Goal: Information Seeking & Learning: Learn about a topic

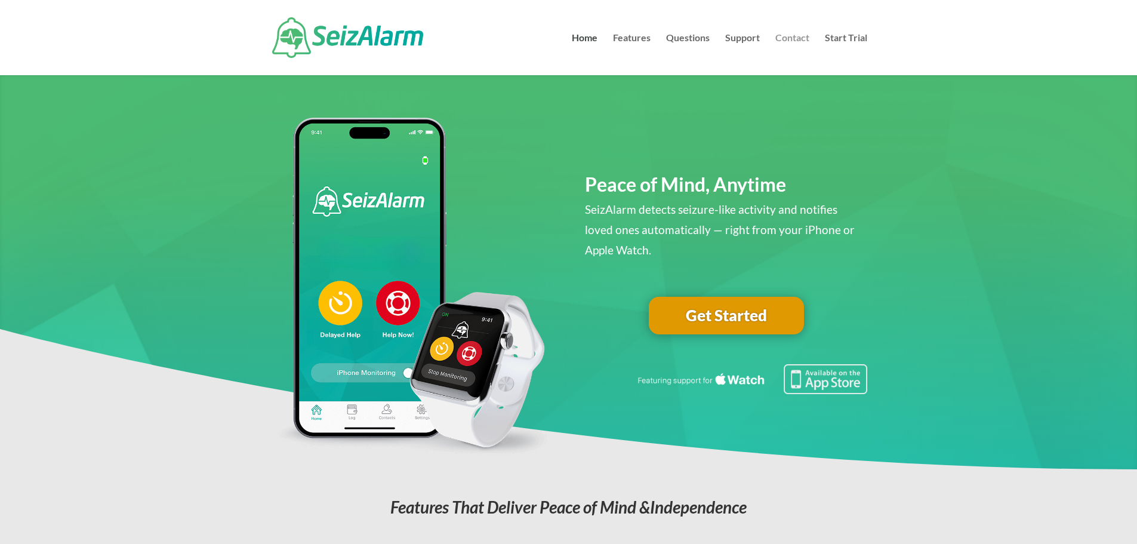
click at [799, 41] on link "Contact" at bounding box center [792, 54] width 34 height 42
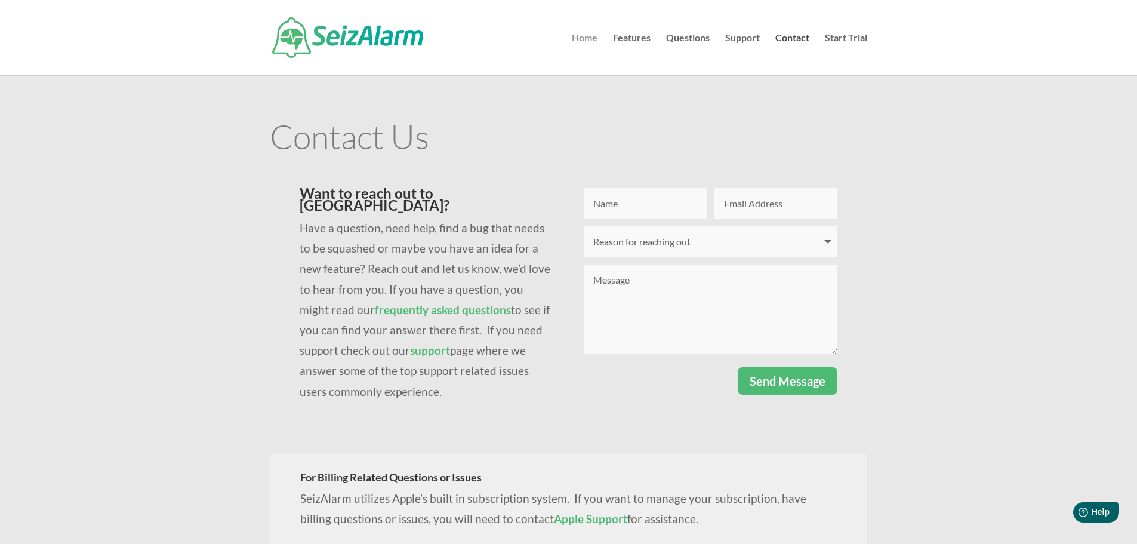
click at [586, 36] on link "Home" at bounding box center [585, 54] width 26 height 42
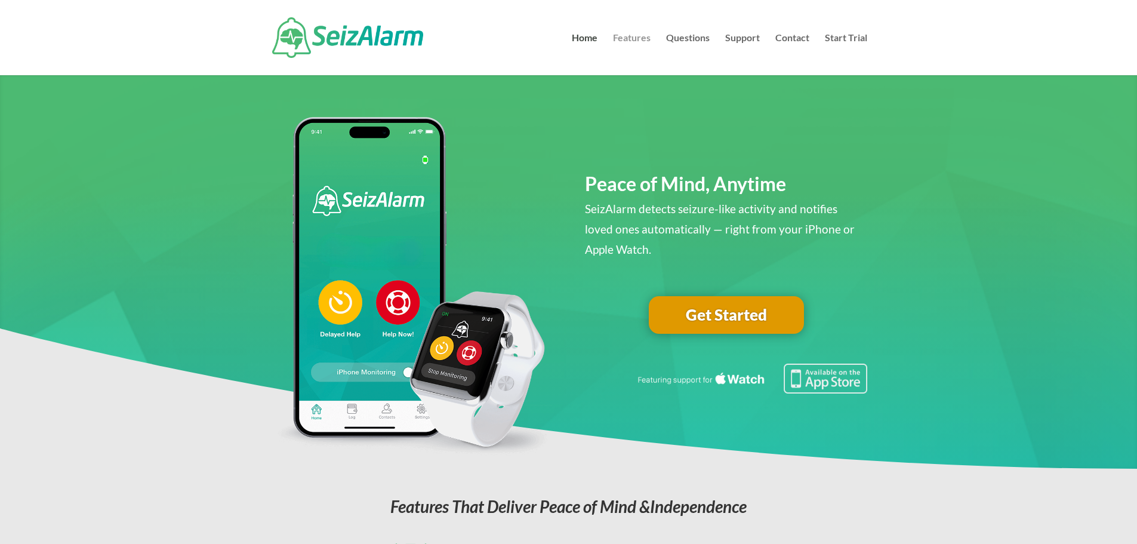
click at [622, 38] on link "Features" at bounding box center [632, 54] width 38 height 42
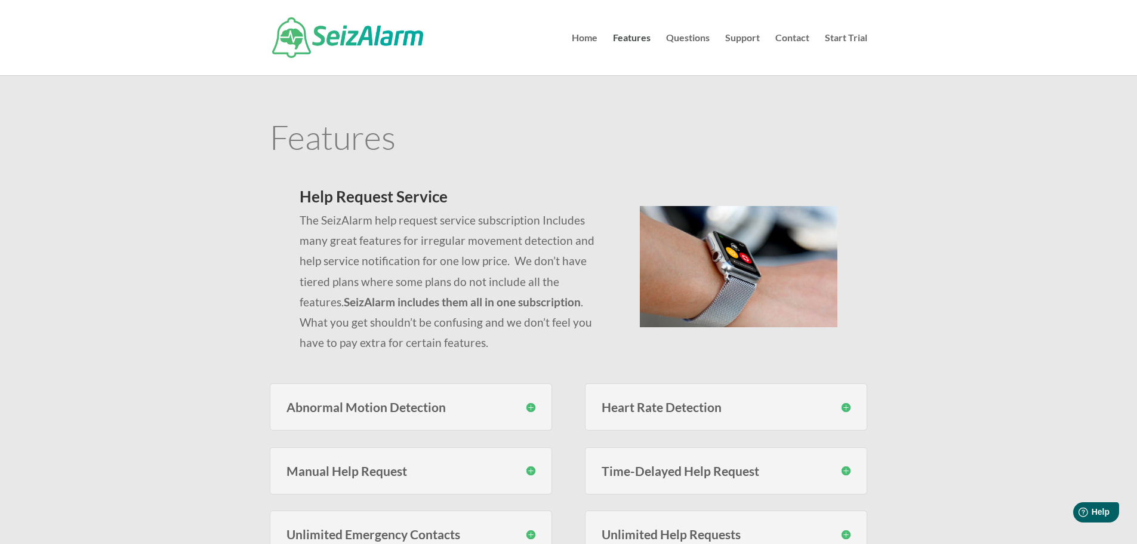
click at [529, 408] on h3 "Abnormal Motion Detection" at bounding box center [410, 406] width 249 height 13
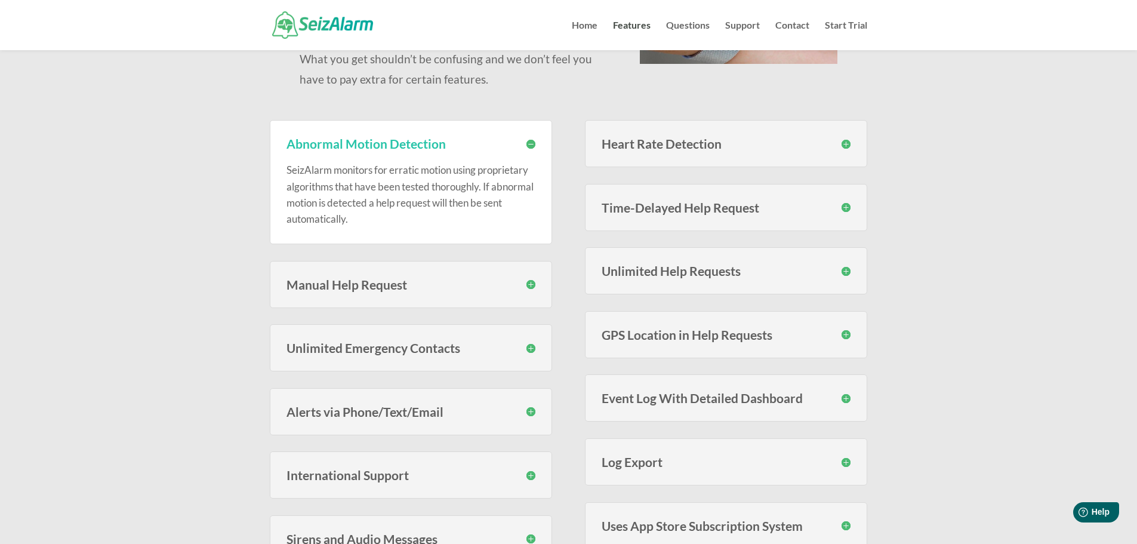
scroll to position [239, 0]
click at [531, 285] on h3 "Manual Help Request" at bounding box center [410, 283] width 249 height 13
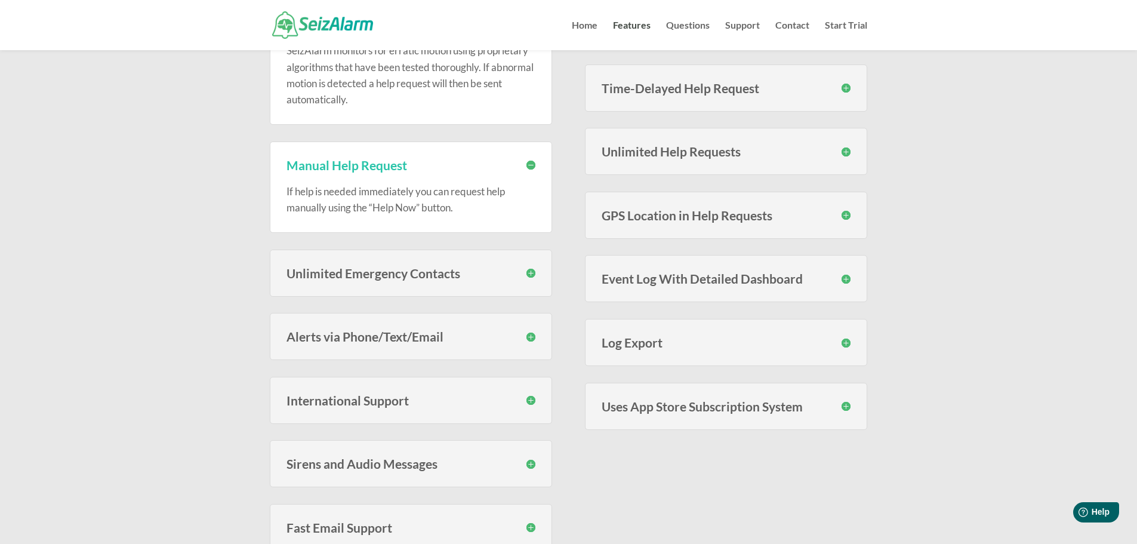
scroll to position [358, 0]
click at [532, 335] on h3 "Alerts via Phone/Text/Email" at bounding box center [410, 335] width 249 height 13
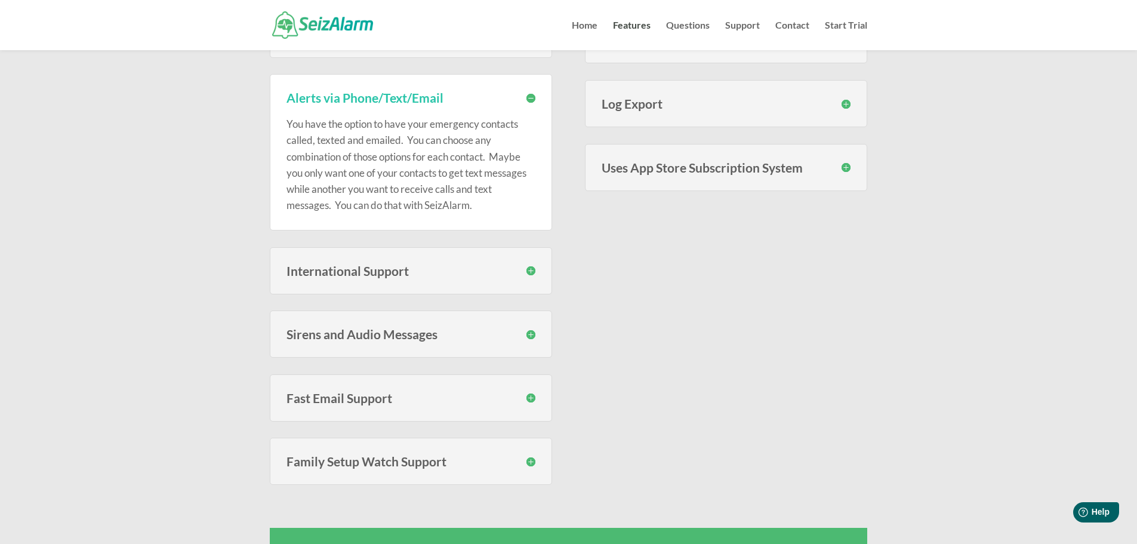
scroll to position [597, 0]
click at [530, 334] on h3 "Sirens and Audio Messages" at bounding box center [410, 332] width 249 height 13
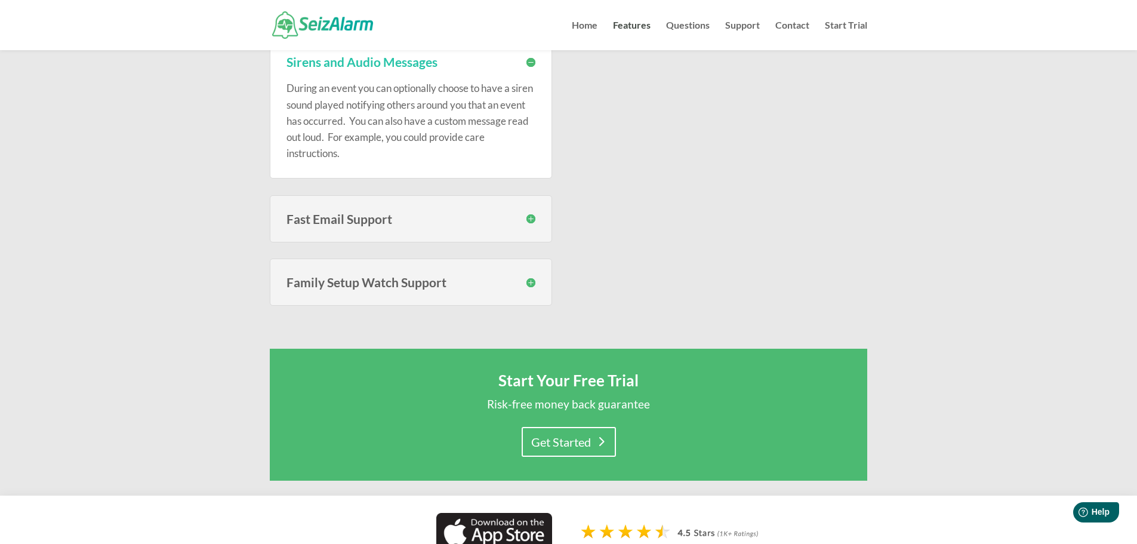
scroll to position [895, 0]
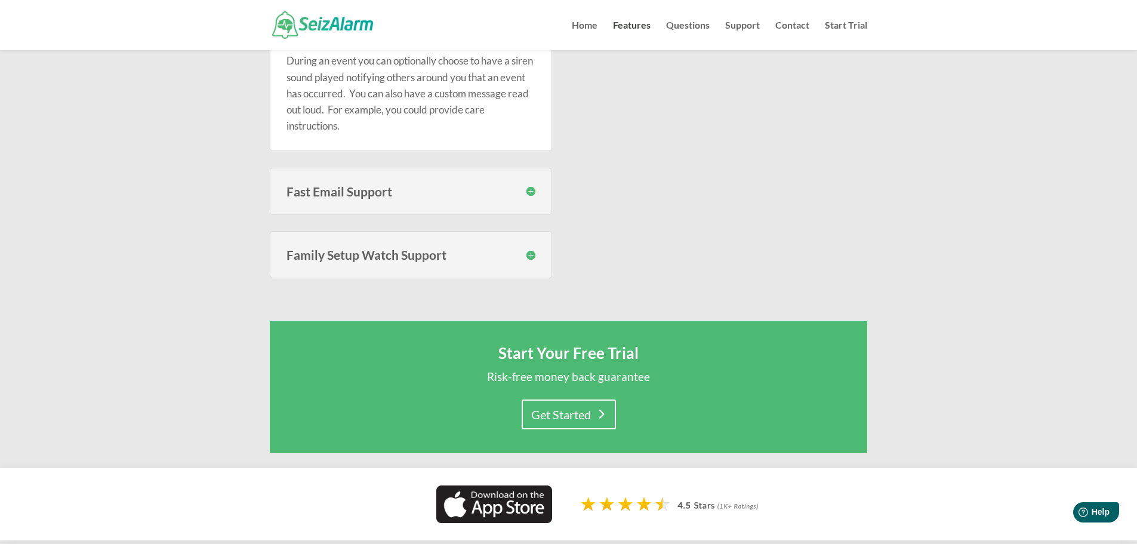
click at [529, 193] on h3 "Fast Email Support" at bounding box center [410, 191] width 249 height 13
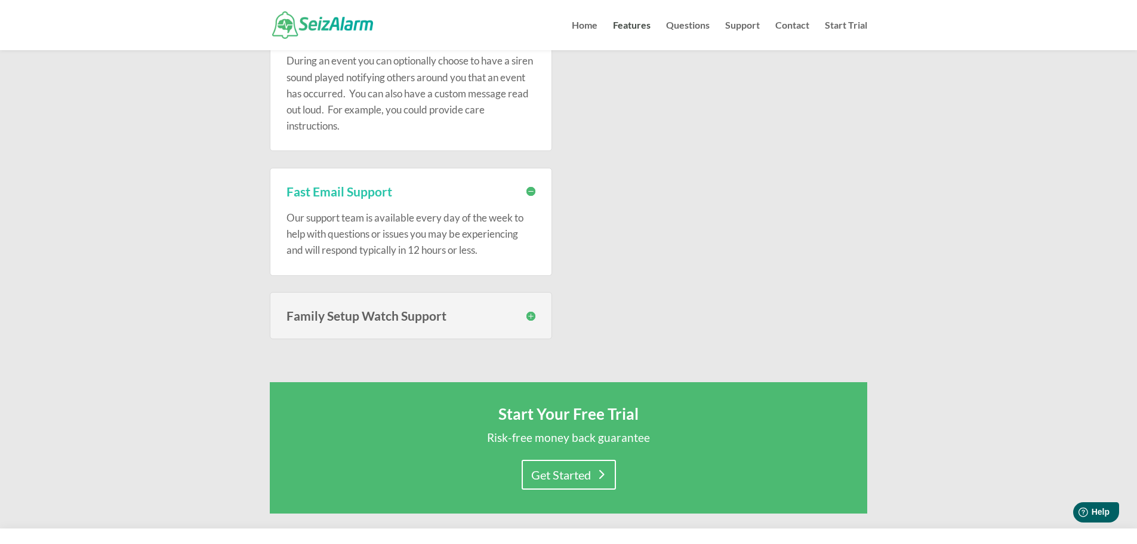
click at [532, 317] on h3 "Family Setup Watch Support" at bounding box center [410, 315] width 249 height 13
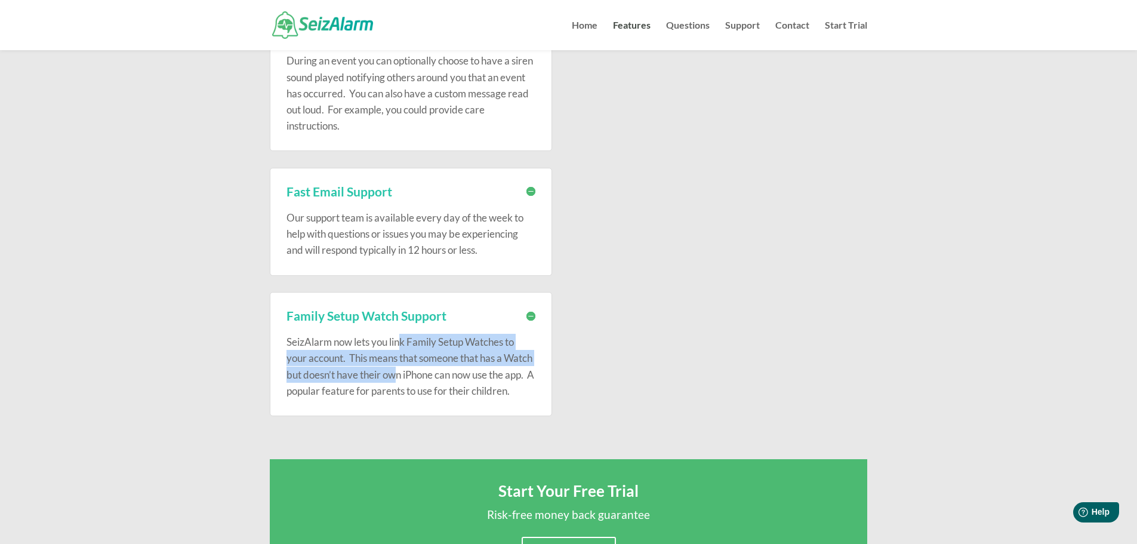
drag, startPoint x: 402, startPoint y: 341, endPoint x: 425, endPoint y: 367, distance: 34.6
click at [425, 367] on p "SeizAlarm now lets you link Family Setup Watches to your account. This means th…" at bounding box center [410, 366] width 249 height 65
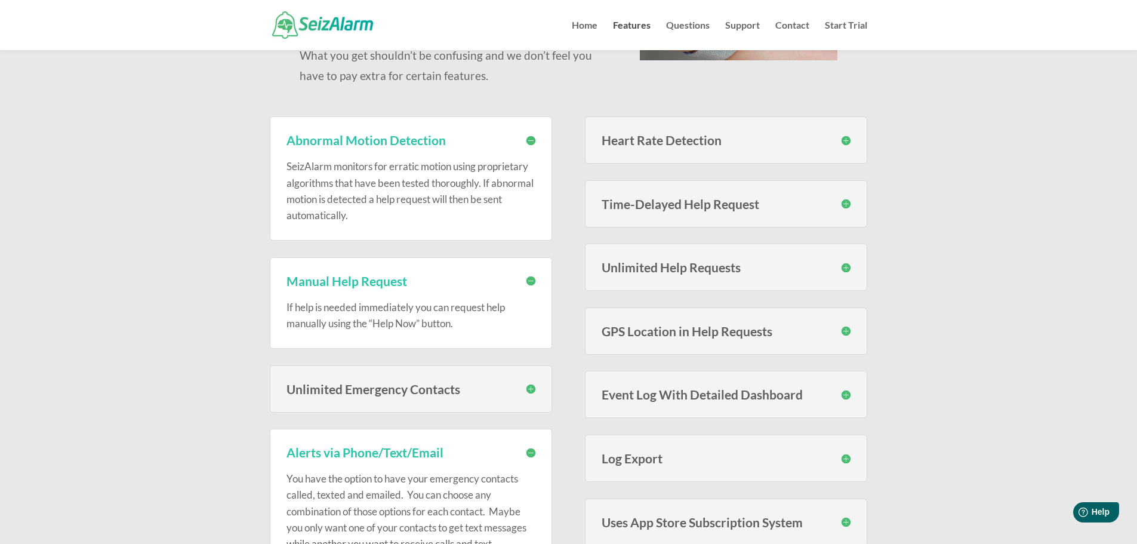
scroll to position [239, 0]
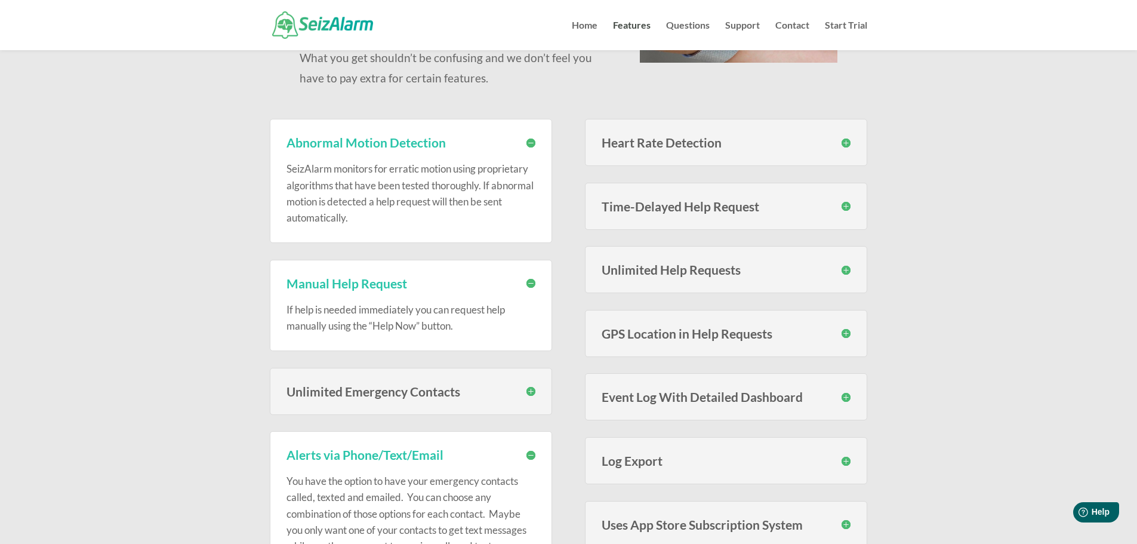
click at [843, 144] on h3 "Heart Rate Detection" at bounding box center [725, 142] width 249 height 13
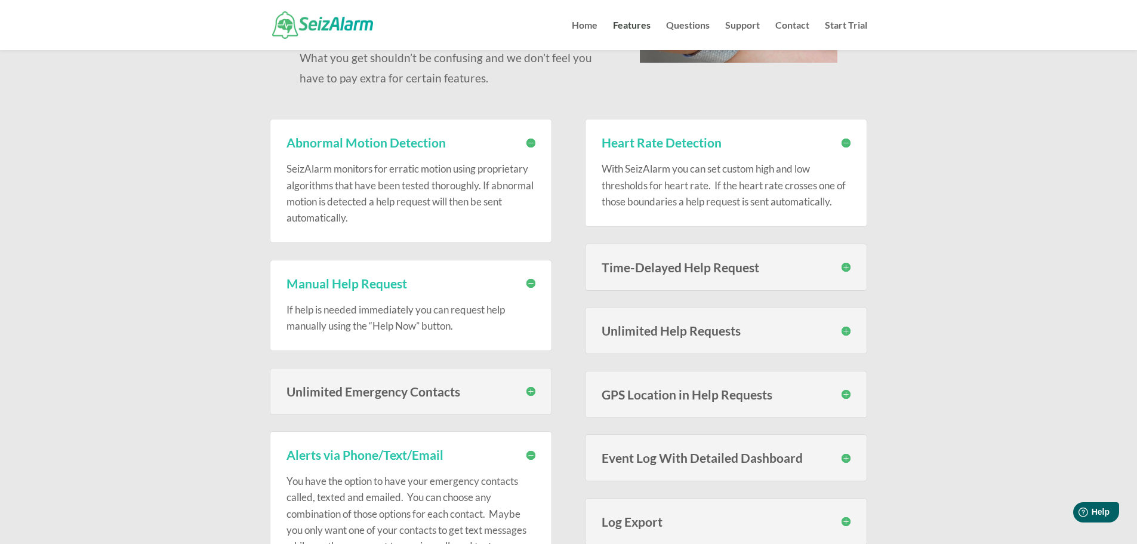
click at [845, 269] on h3 "Time-Delayed Help Request" at bounding box center [725, 267] width 249 height 13
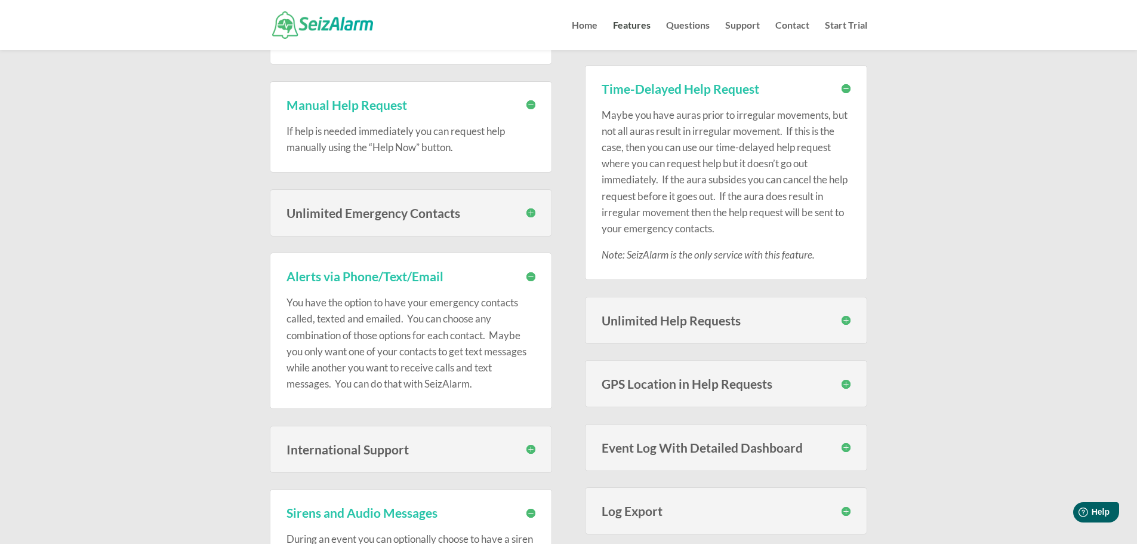
scroll to position [418, 0]
click at [846, 322] on h3 "Unlimited Help Requests" at bounding box center [725, 319] width 249 height 13
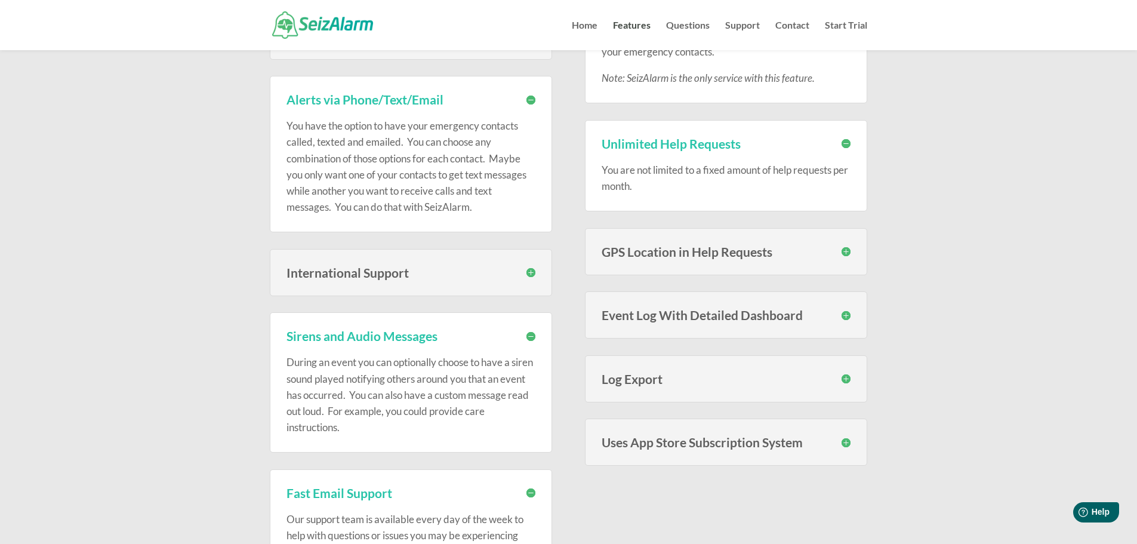
scroll to position [597, 0]
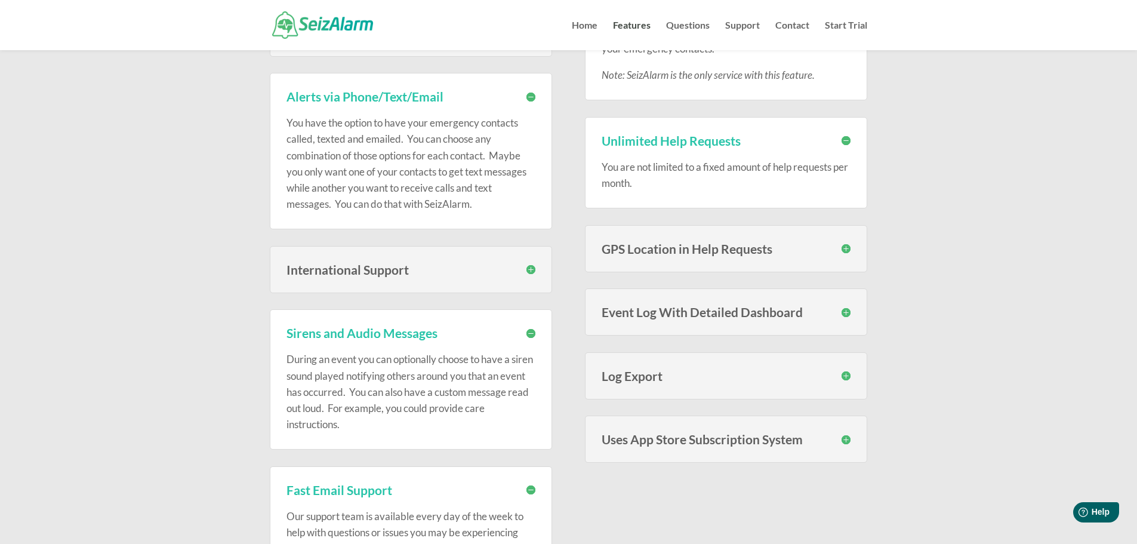
click at [844, 252] on h3 "GPS Location in Help Requests" at bounding box center [725, 248] width 249 height 13
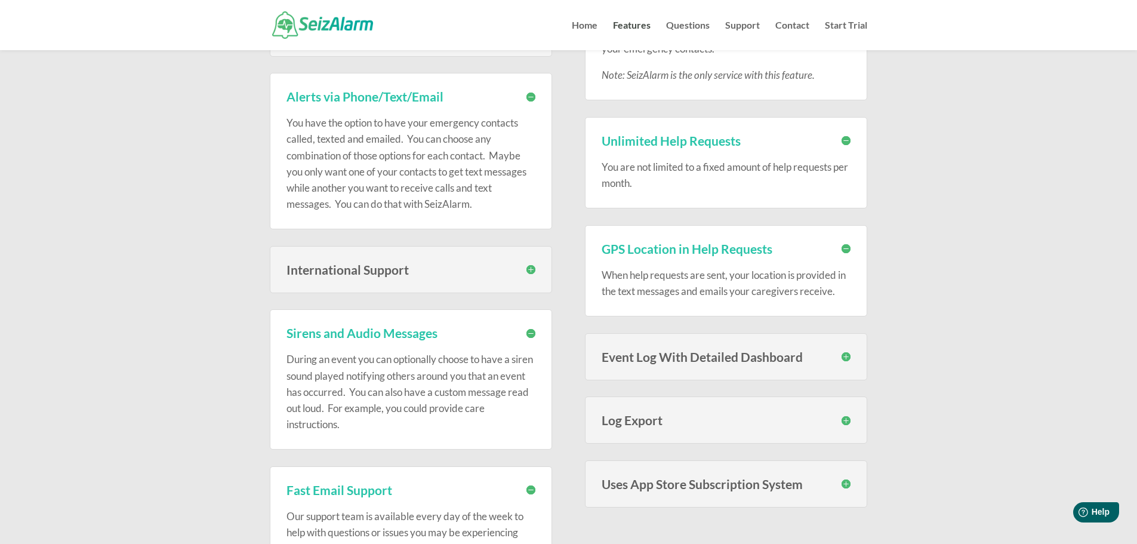
click at [847, 354] on h3 "Event Log With Detailed Dashboard" at bounding box center [725, 356] width 249 height 13
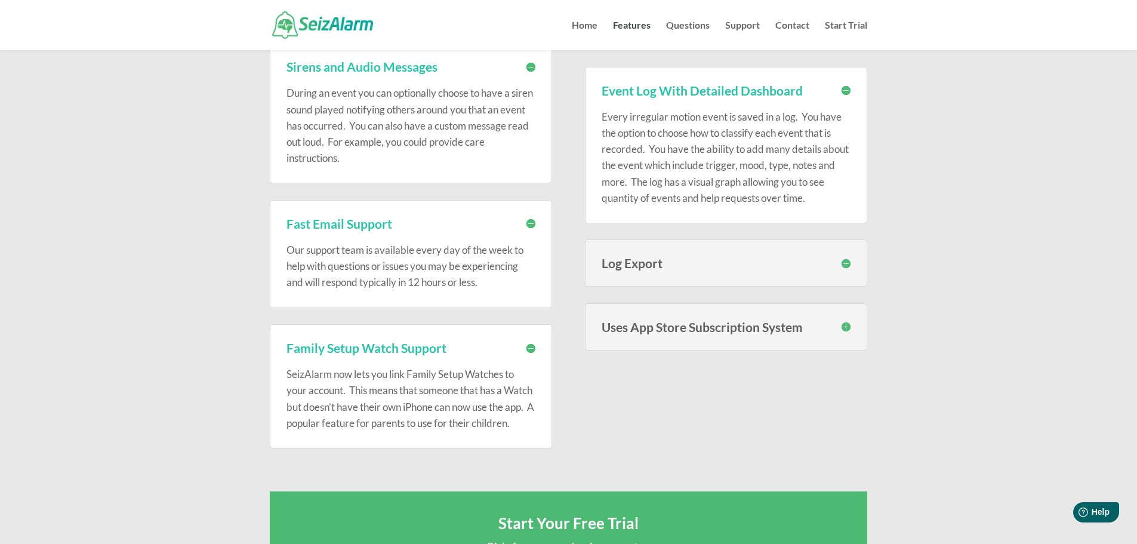
scroll to position [895, 0]
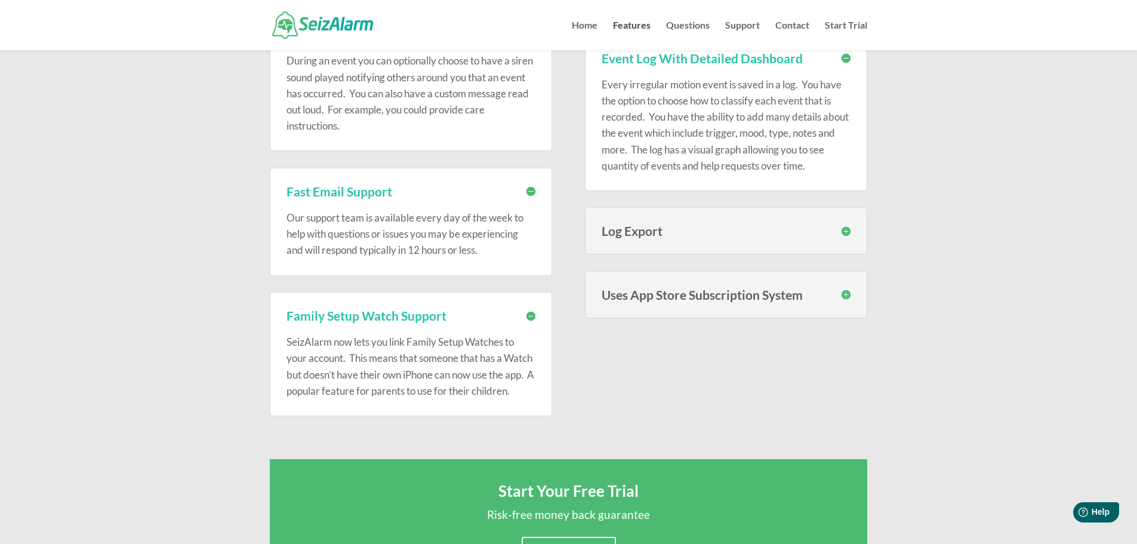
click at [847, 294] on h3 "Uses App Store Subscription System" at bounding box center [725, 294] width 249 height 13
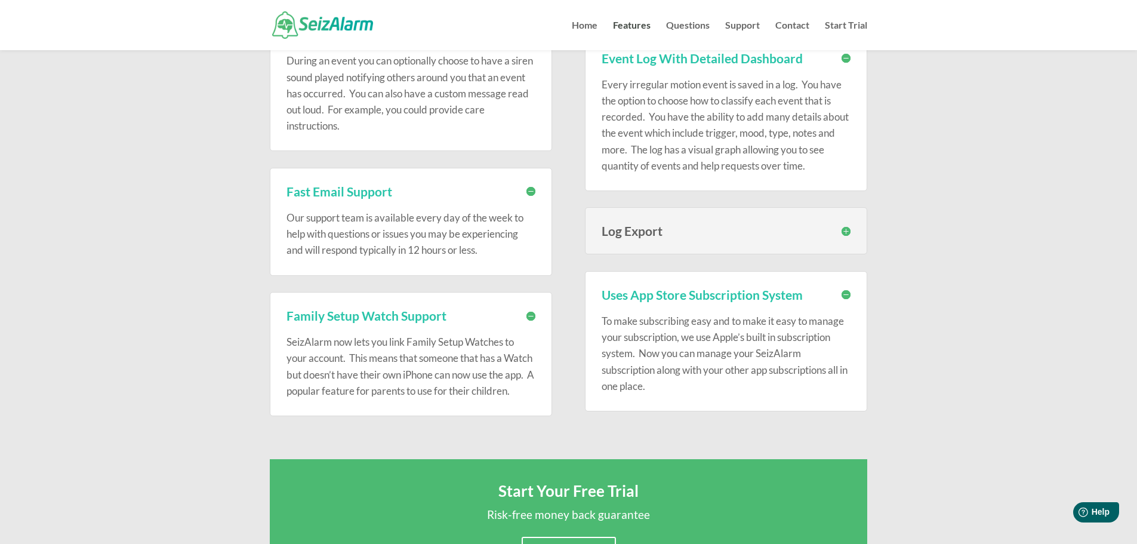
click at [846, 231] on h3 "Log Export" at bounding box center [725, 230] width 249 height 13
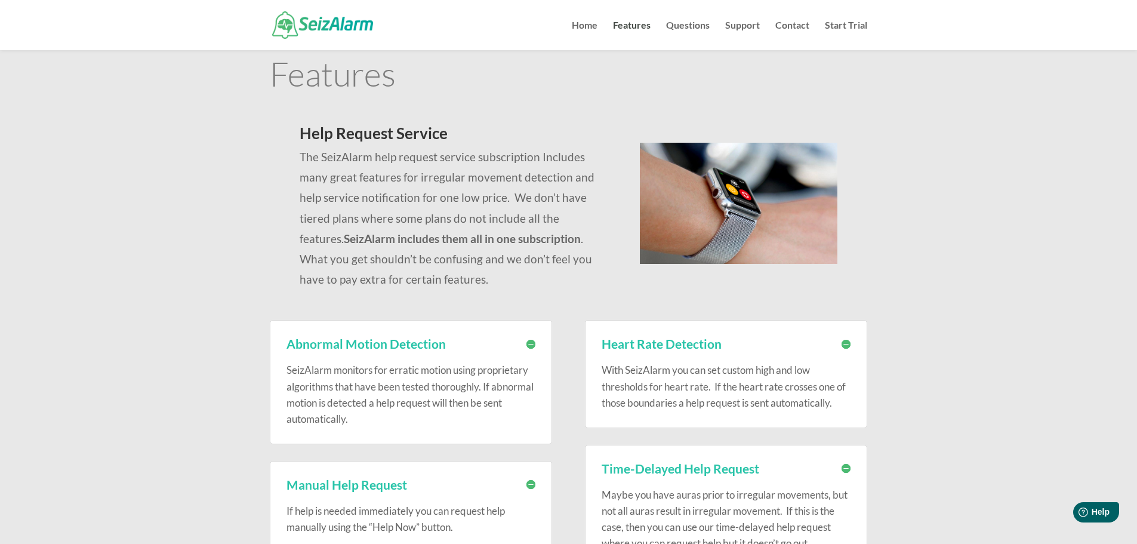
scroll to position [0, 0]
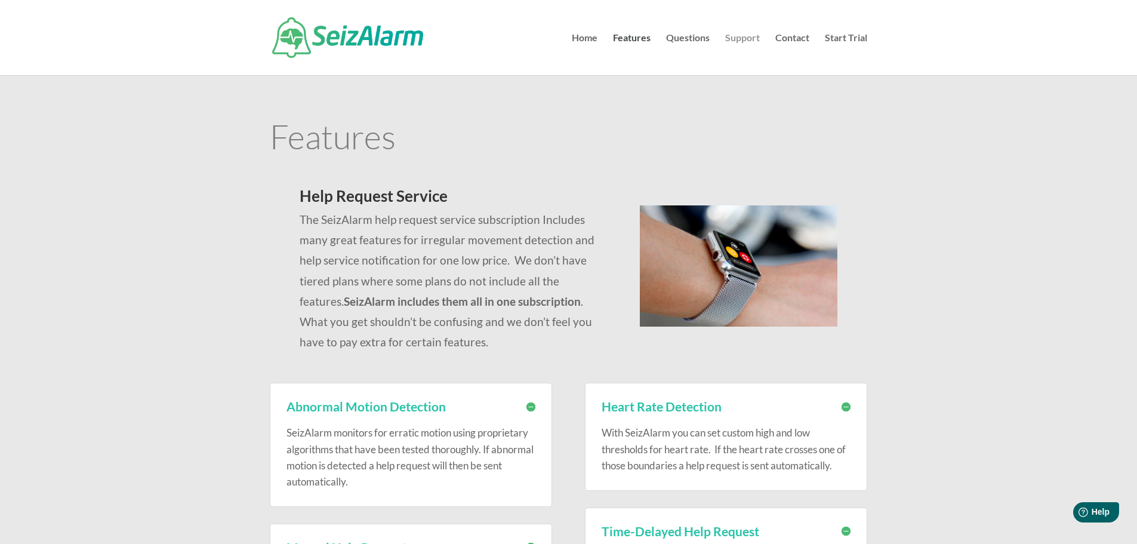
click at [741, 39] on link "Support" at bounding box center [742, 54] width 35 height 42
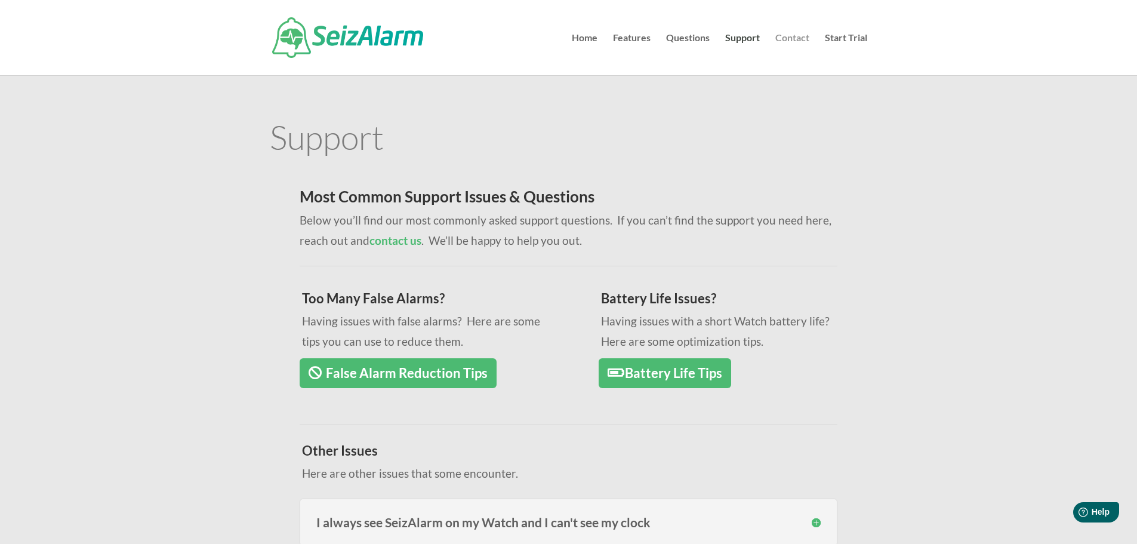
click at [788, 37] on link "Contact" at bounding box center [792, 54] width 34 height 42
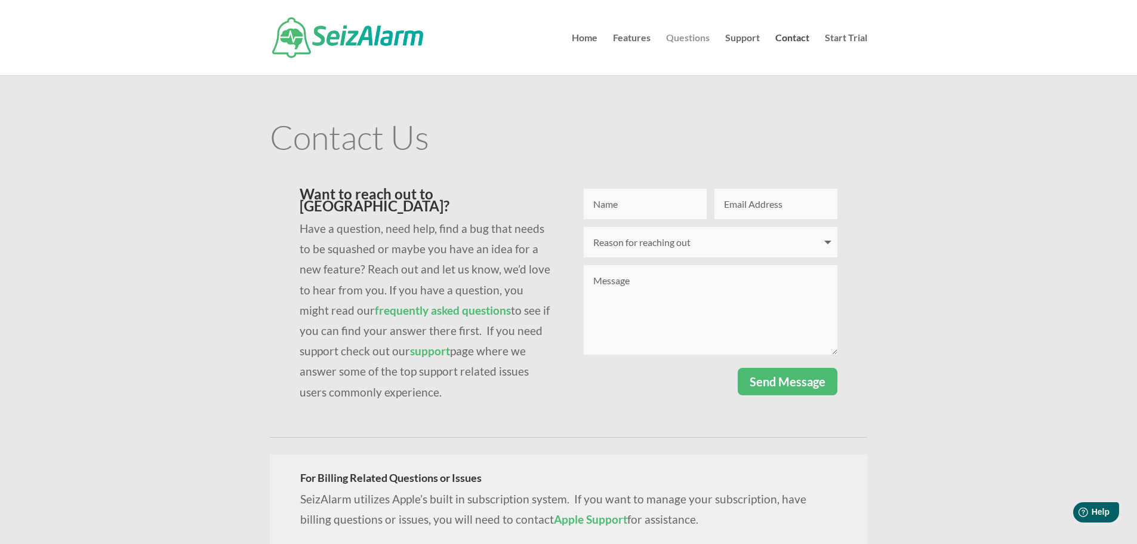
click at [682, 36] on link "Questions" at bounding box center [688, 54] width 44 height 42
